Goal: Task Accomplishment & Management: Manage account settings

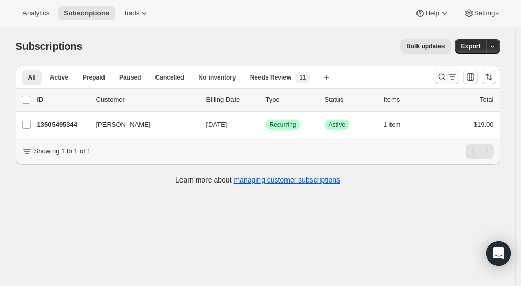
click at [445, 77] on icon "Search and filter results" at bounding box center [441, 77] width 7 height 7
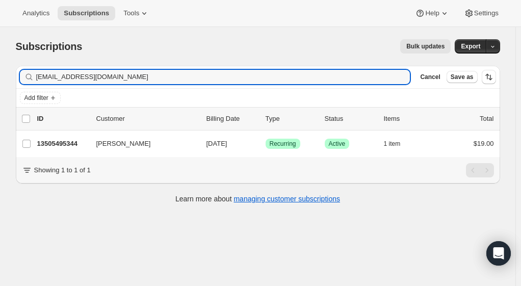
drag, startPoint x: 124, startPoint y: 76, endPoint x: 30, endPoint y: 75, distance: 94.7
click at [30, 75] on div "[EMAIL_ADDRESS][DOMAIN_NAME] Clear" at bounding box center [215, 77] width 390 height 14
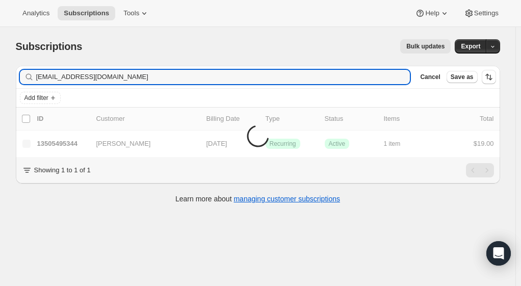
type input "[EMAIL_ADDRESS][DOMAIN_NAME]"
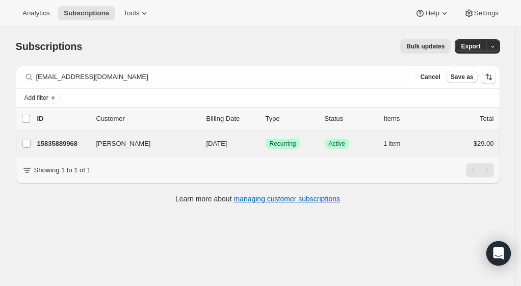
click at [82, 150] on div "[PERSON_NAME] 15835889968 [PERSON_NAME] [DATE] Success Recurring Success Active…" at bounding box center [258, 143] width 484 height 26
click at [73, 142] on p "15835889968" at bounding box center [62, 144] width 51 height 10
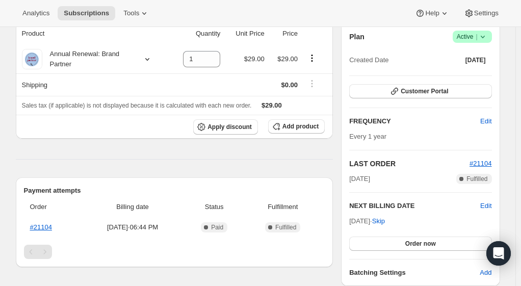
scroll to position [102, 0]
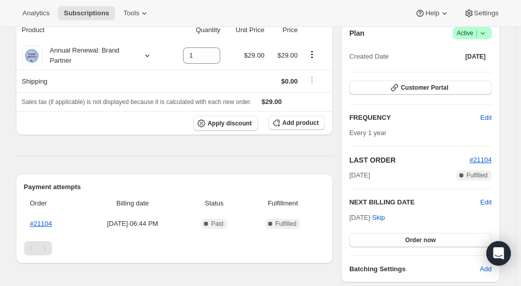
click at [483, 33] on icon at bounding box center [482, 33] width 4 height 3
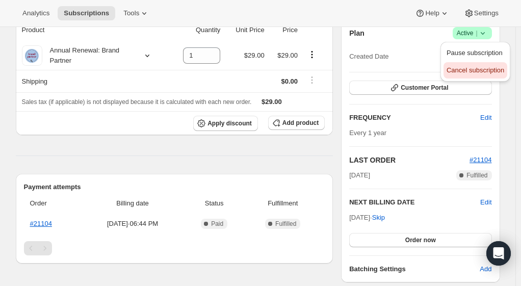
click at [475, 72] on span "Cancel subscription" at bounding box center [475, 70] width 58 height 8
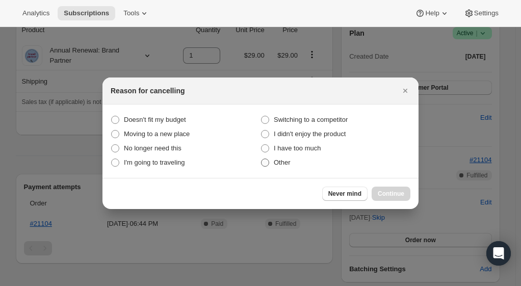
click at [267, 163] on span ":r2p:" at bounding box center [265, 162] width 8 height 8
click at [261, 159] on input "Other" at bounding box center [261, 158] width 1 height 1
radio input "true"
click at [391, 192] on span "Continue" at bounding box center [390, 193] width 26 height 8
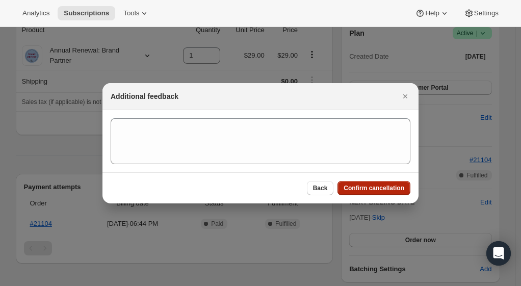
click at [384, 183] on button "Confirm cancellation" at bounding box center [373, 188] width 73 height 14
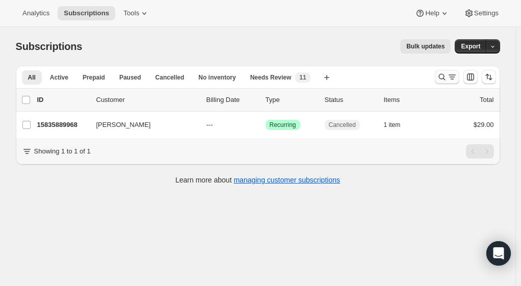
click at [439, 74] on icon "Search and filter results" at bounding box center [442, 77] width 10 height 10
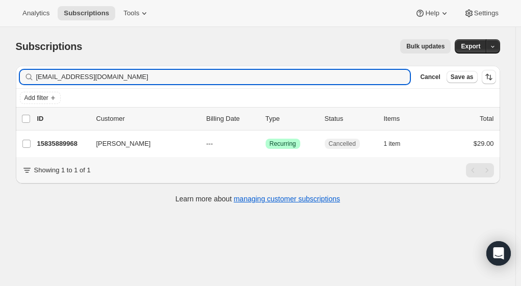
drag, startPoint x: 157, startPoint y: 79, endPoint x: 30, endPoint y: 77, distance: 127.4
click at [30, 77] on div "[EMAIL_ADDRESS][DOMAIN_NAME] Clear" at bounding box center [215, 77] width 390 height 14
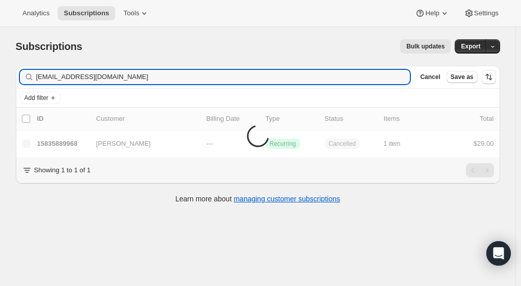
type input "[EMAIL_ADDRESS][DOMAIN_NAME]"
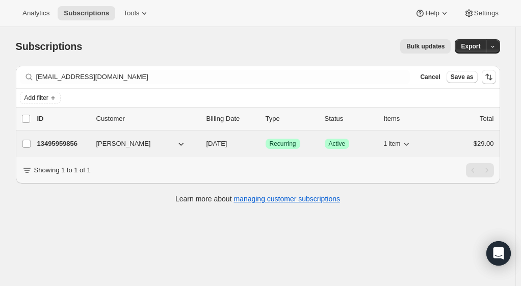
click at [63, 139] on p "13495959856" at bounding box center [62, 144] width 51 height 10
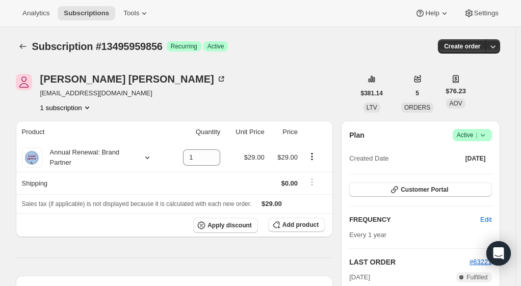
click at [485, 131] on icon at bounding box center [482, 135] width 10 height 10
click at [485, 170] on span "Cancel subscription" at bounding box center [475, 172] width 58 height 8
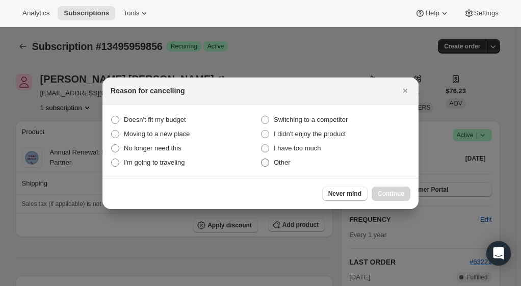
click at [265, 162] on span ":r92:" at bounding box center [265, 162] width 8 height 8
click at [261, 159] on input "Other" at bounding box center [261, 158] width 1 height 1
radio input "true"
click at [387, 195] on span "Continue" at bounding box center [390, 193] width 26 height 8
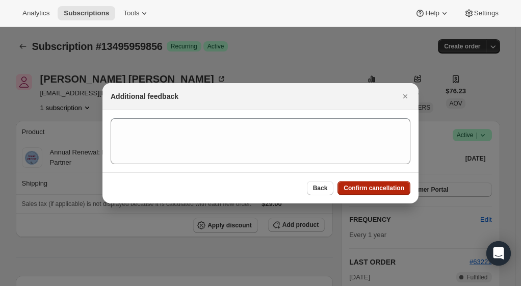
click at [372, 185] on span "Confirm cancellation" at bounding box center [373, 188] width 61 height 8
